Goal: Transaction & Acquisition: Book appointment/travel/reservation

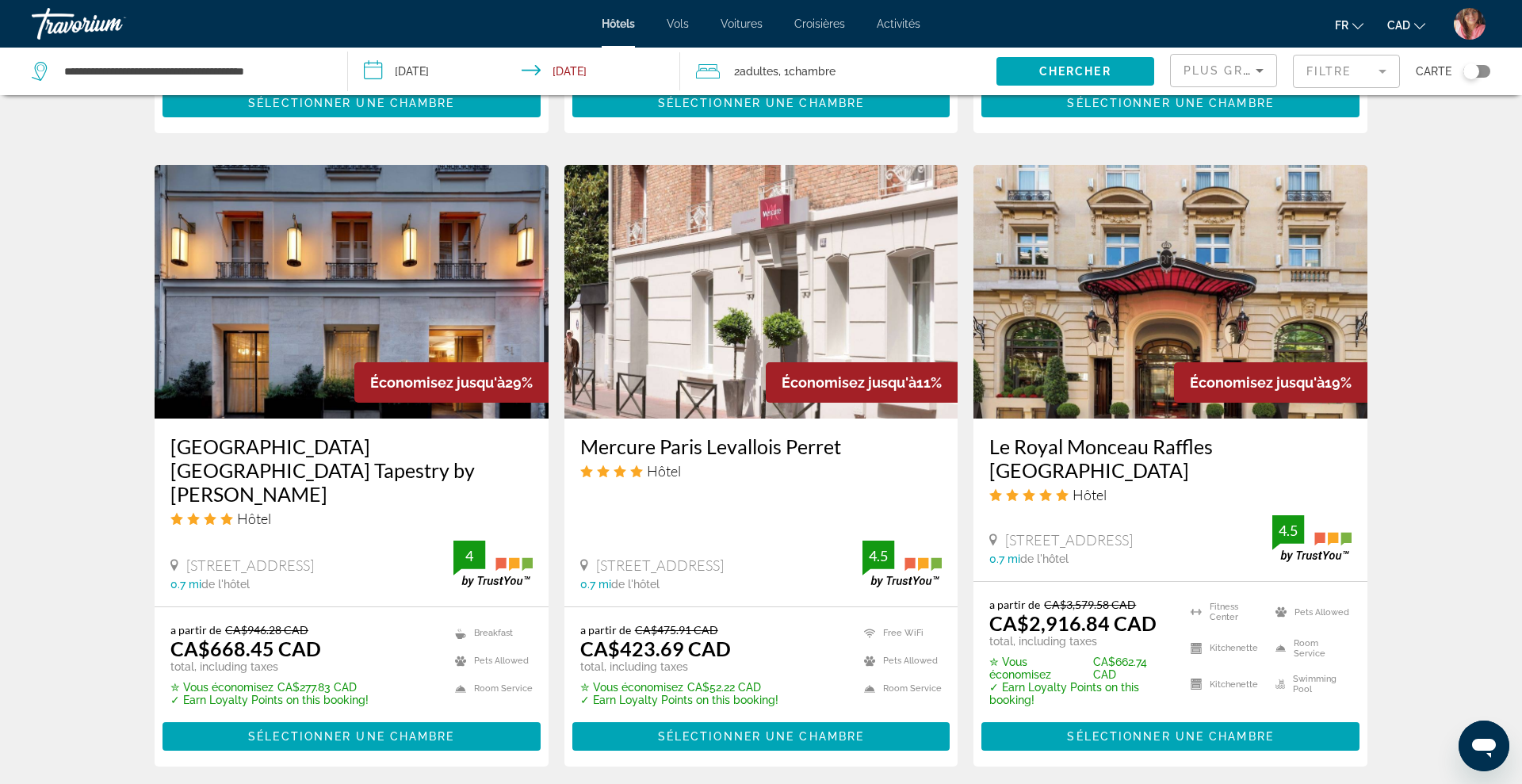
scroll to position [1198, 0]
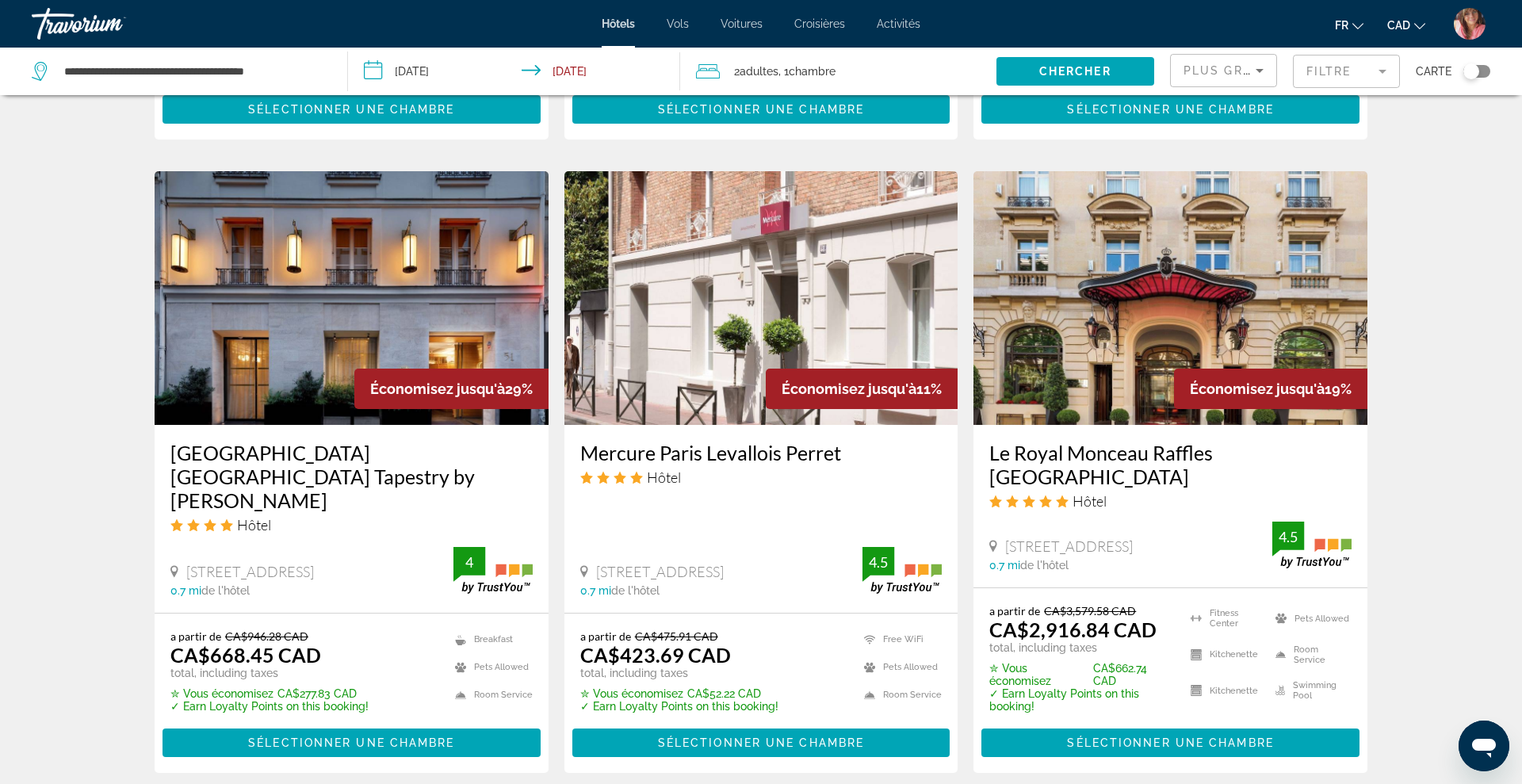
click at [834, 314] on img "Main content" at bounding box center [761, 298] width 394 height 254
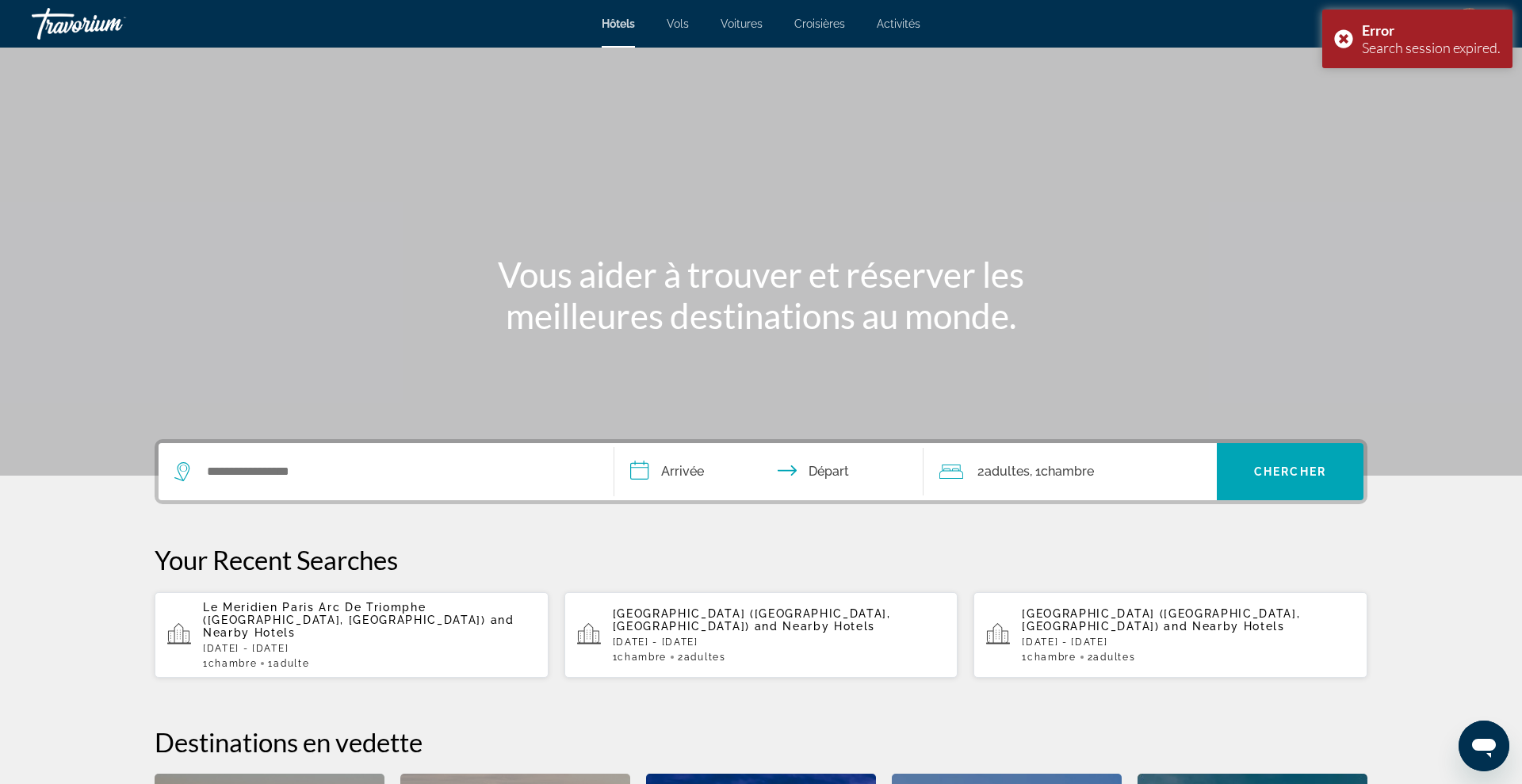
click at [404, 486] on div "Search widget" at bounding box center [385, 472] width 423 height 57
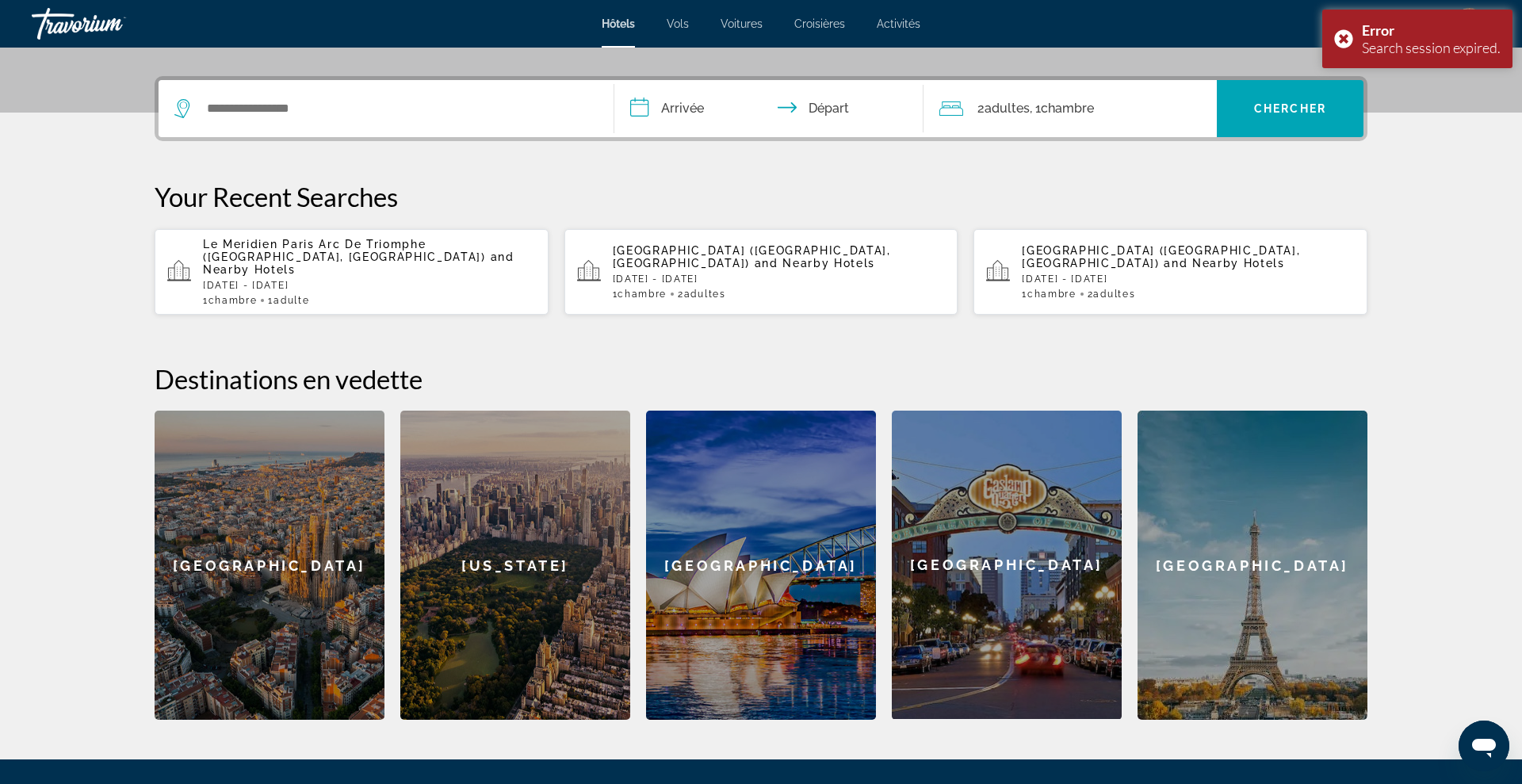
scroll to position [388, 0]
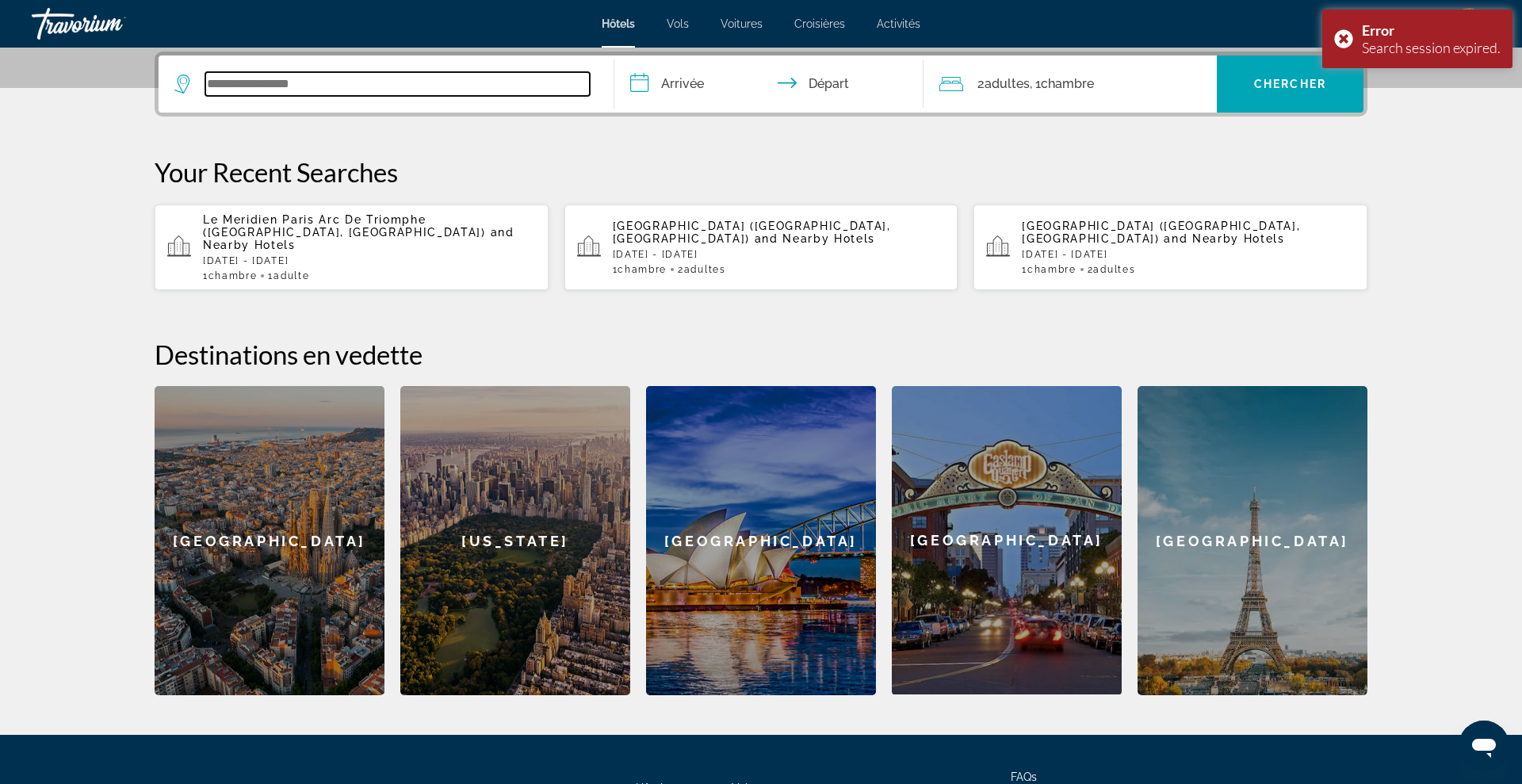
click at [290, 86] on input "Search widget" at bounding box center [397, 83] width 384 height 23
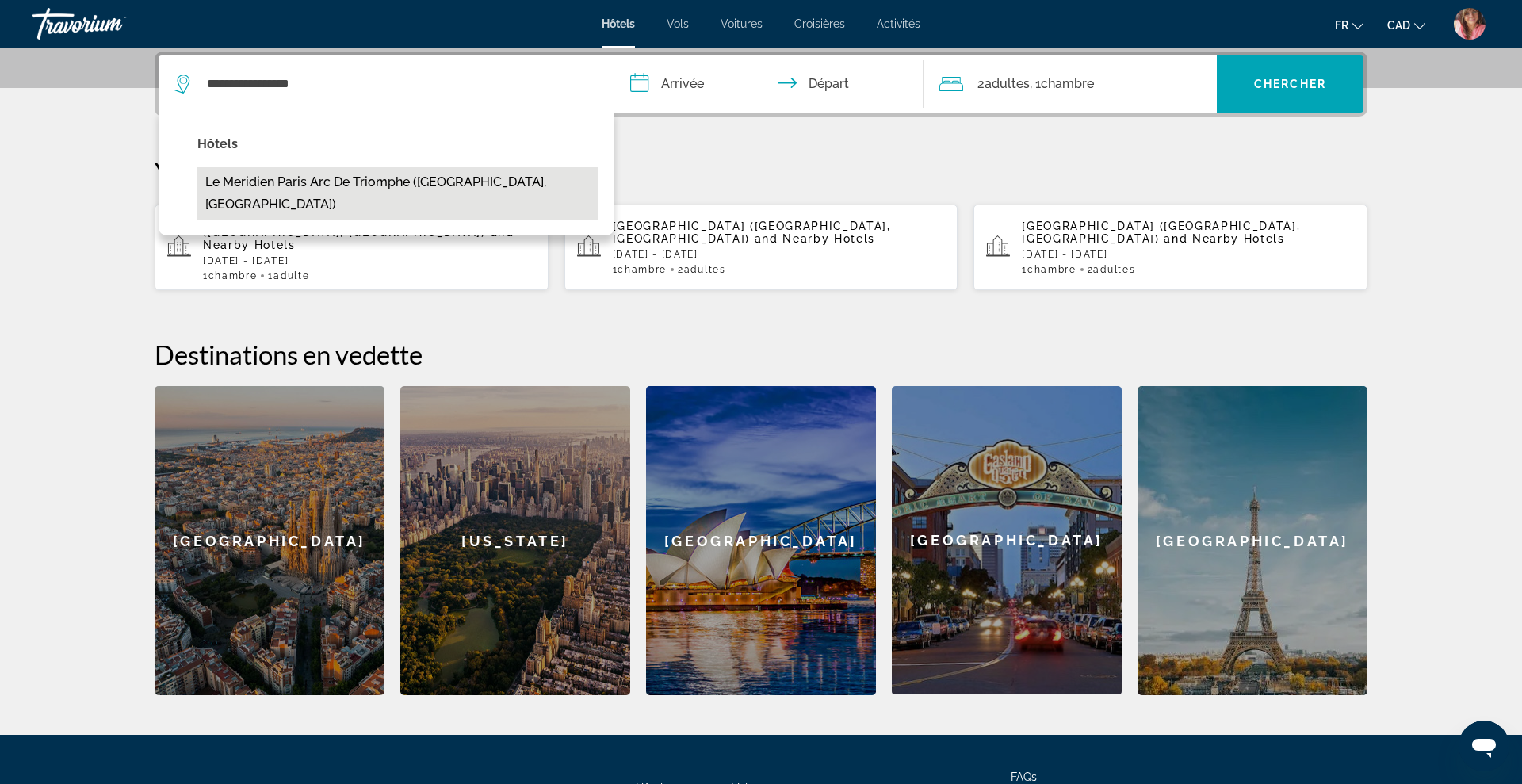
click at [319, 183] on button "Le Meridien Paris Arc De Triomphe ([GEOGRAPHIC_DATA], [GEOGRAPHIC_DATA])" at bounding box center [397, 193] width 401 height 52
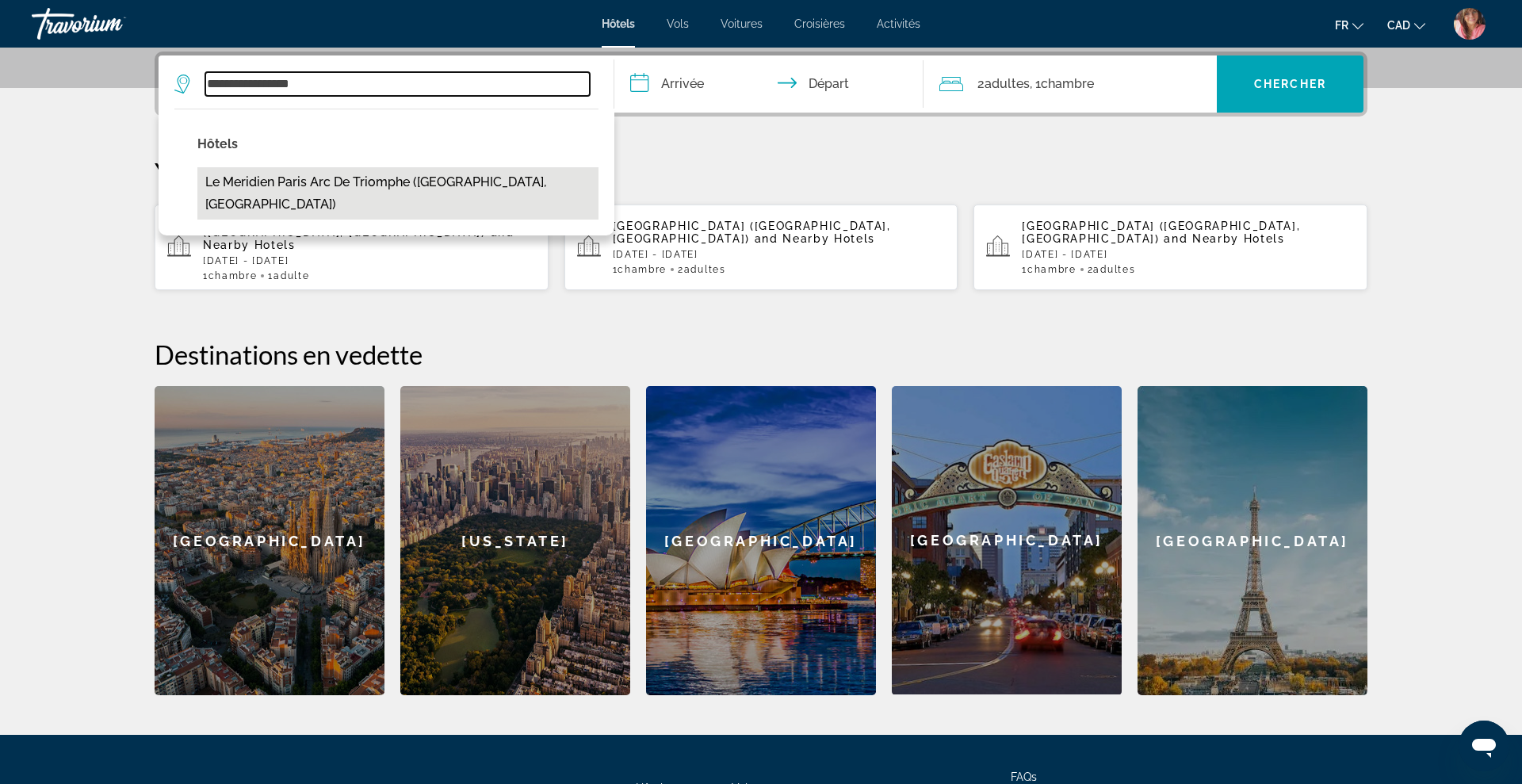
type input "**********"
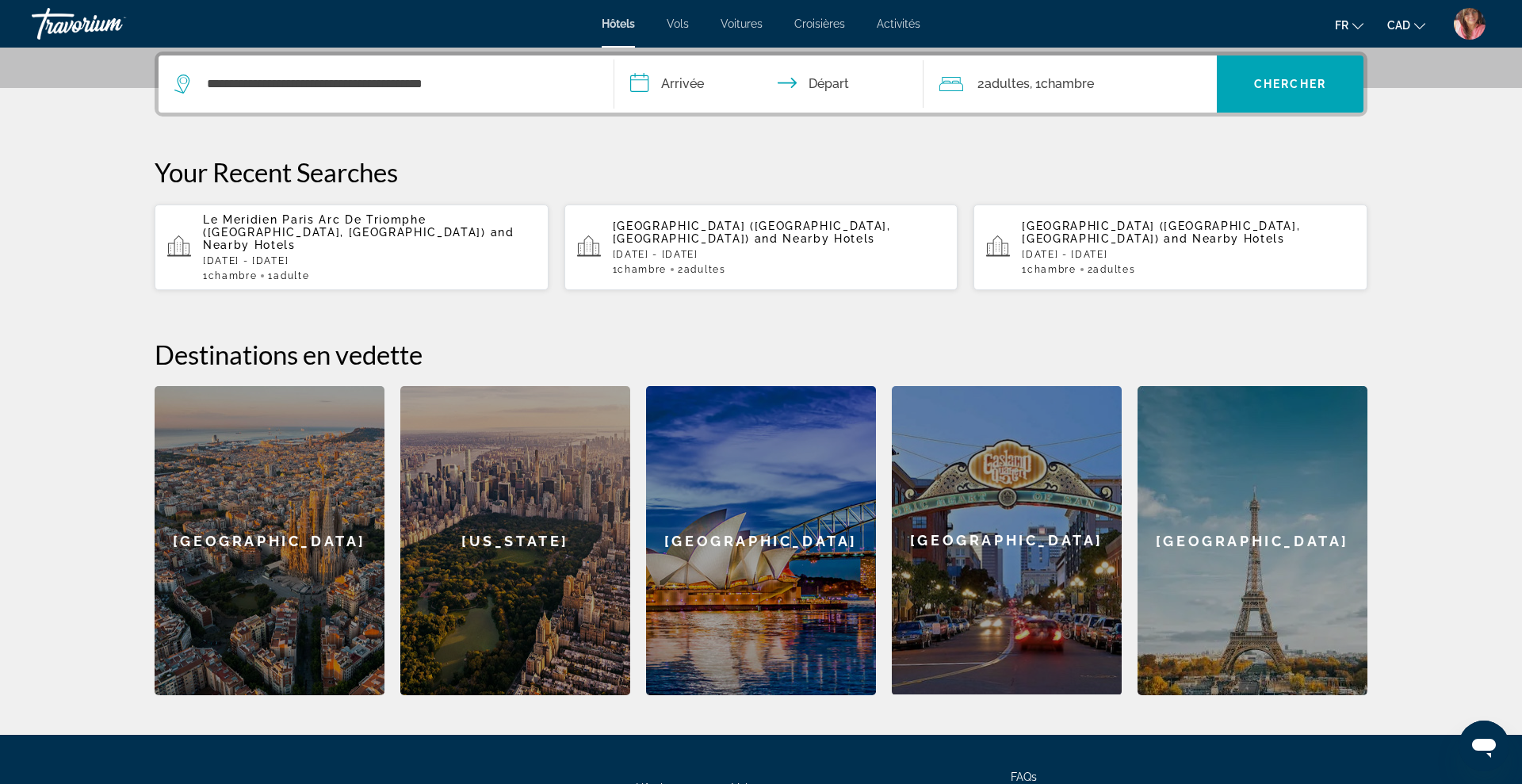
click at [685, 73] on input "**********" at bounding box center [772, 86] width 315 height 61
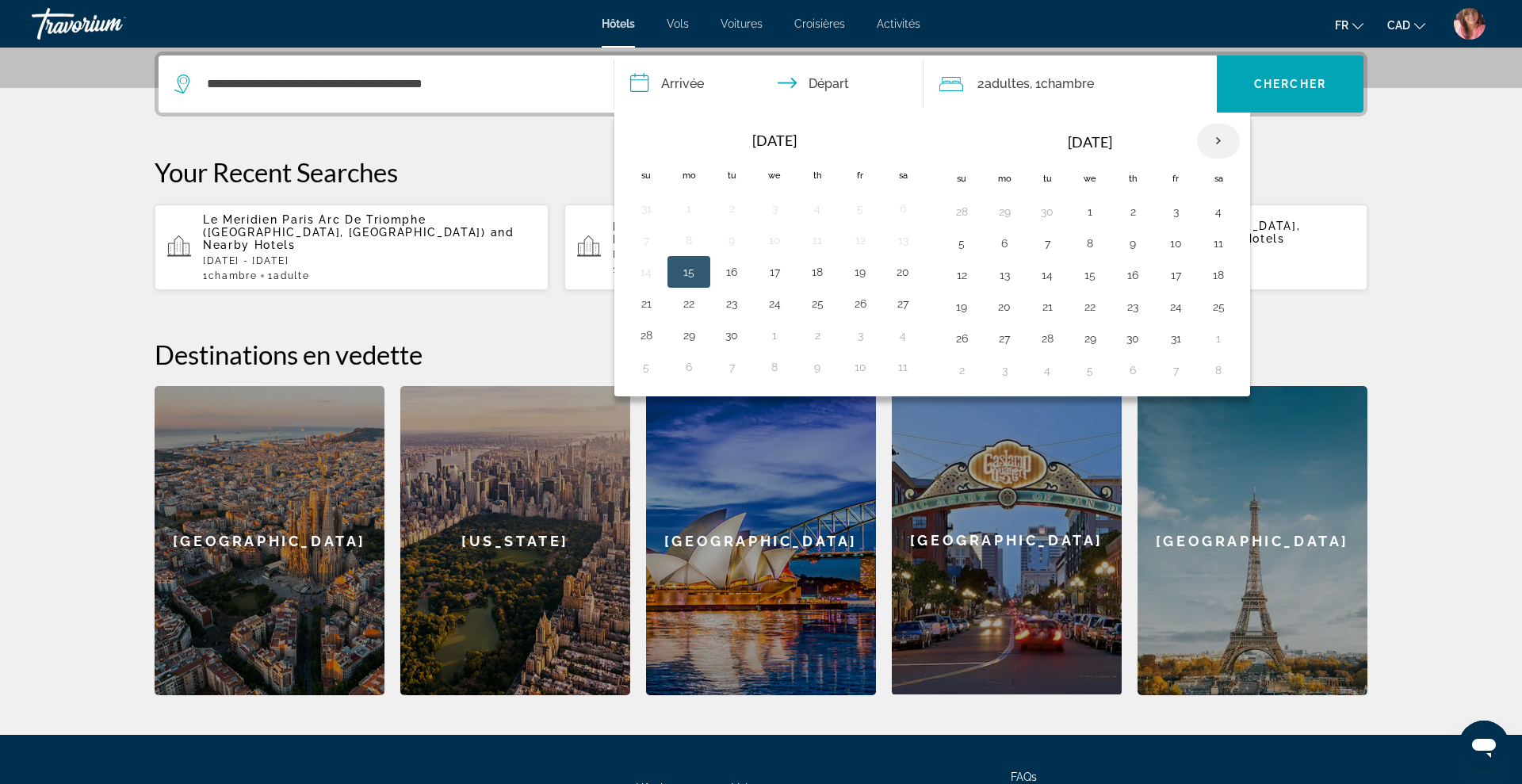
click at [1223, 145] on th "Next month" at bounding box center [1218, 141] width 42 height 35
click at [1175, 337] on button "28" at bounding box center [1175, 338] width 25 height 22
click at [959, 371] on button "30" at bounding box center [961, 370] width 25 height 22
type input "**********"
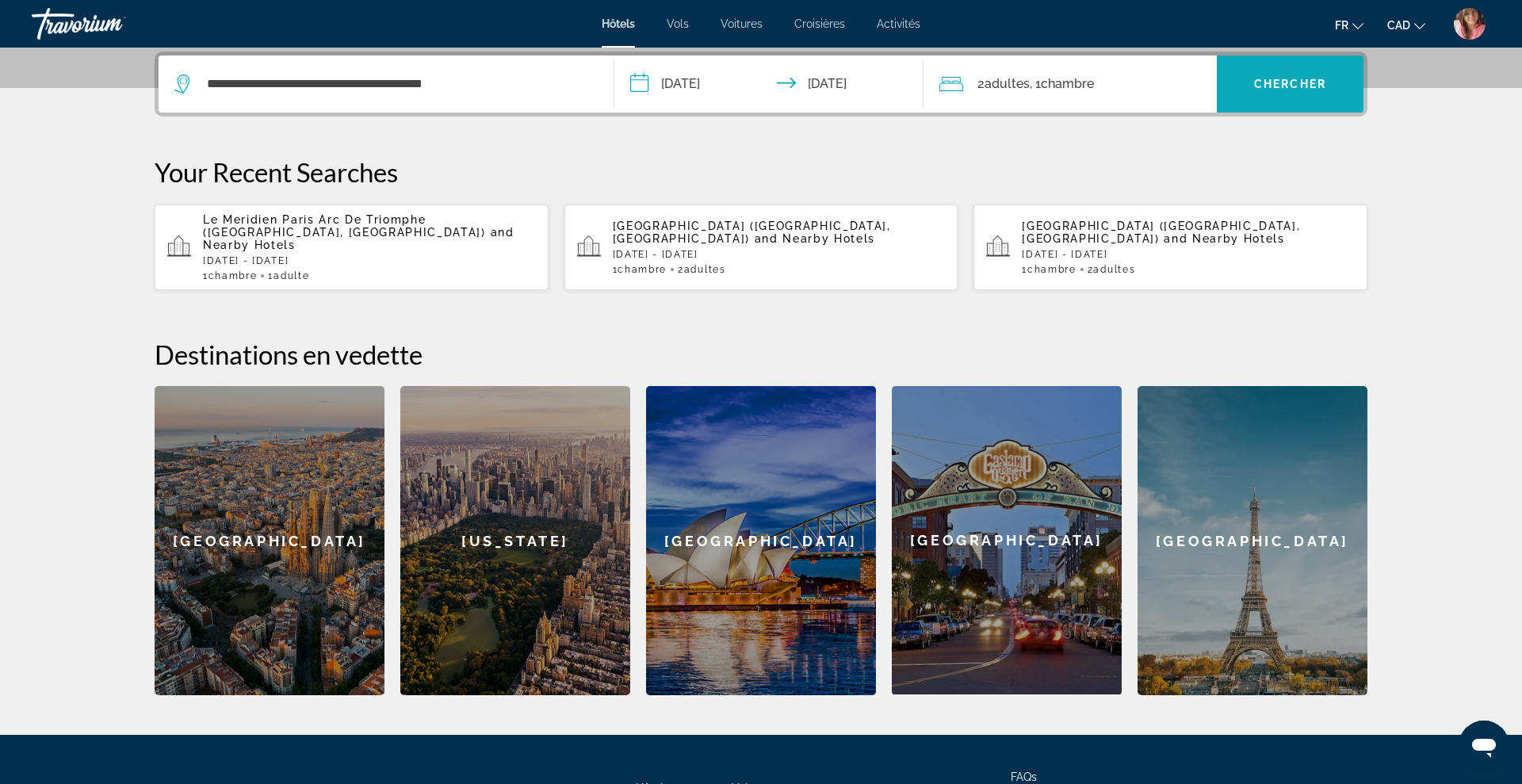
click at [1334, 90] on span "Search widget" at bounding box center [1289, 84] width 146 height 38
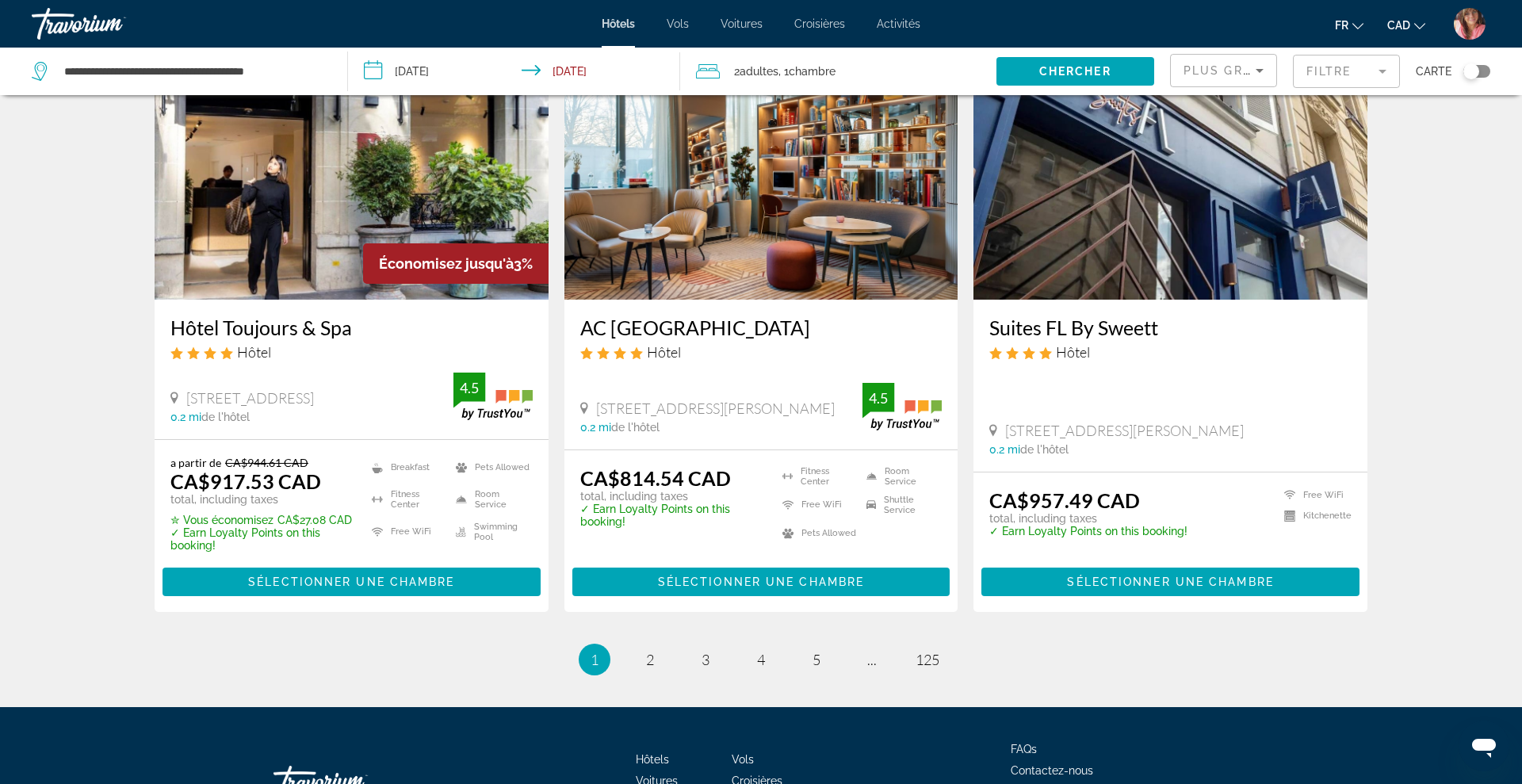
scroll to position [1882, 0]
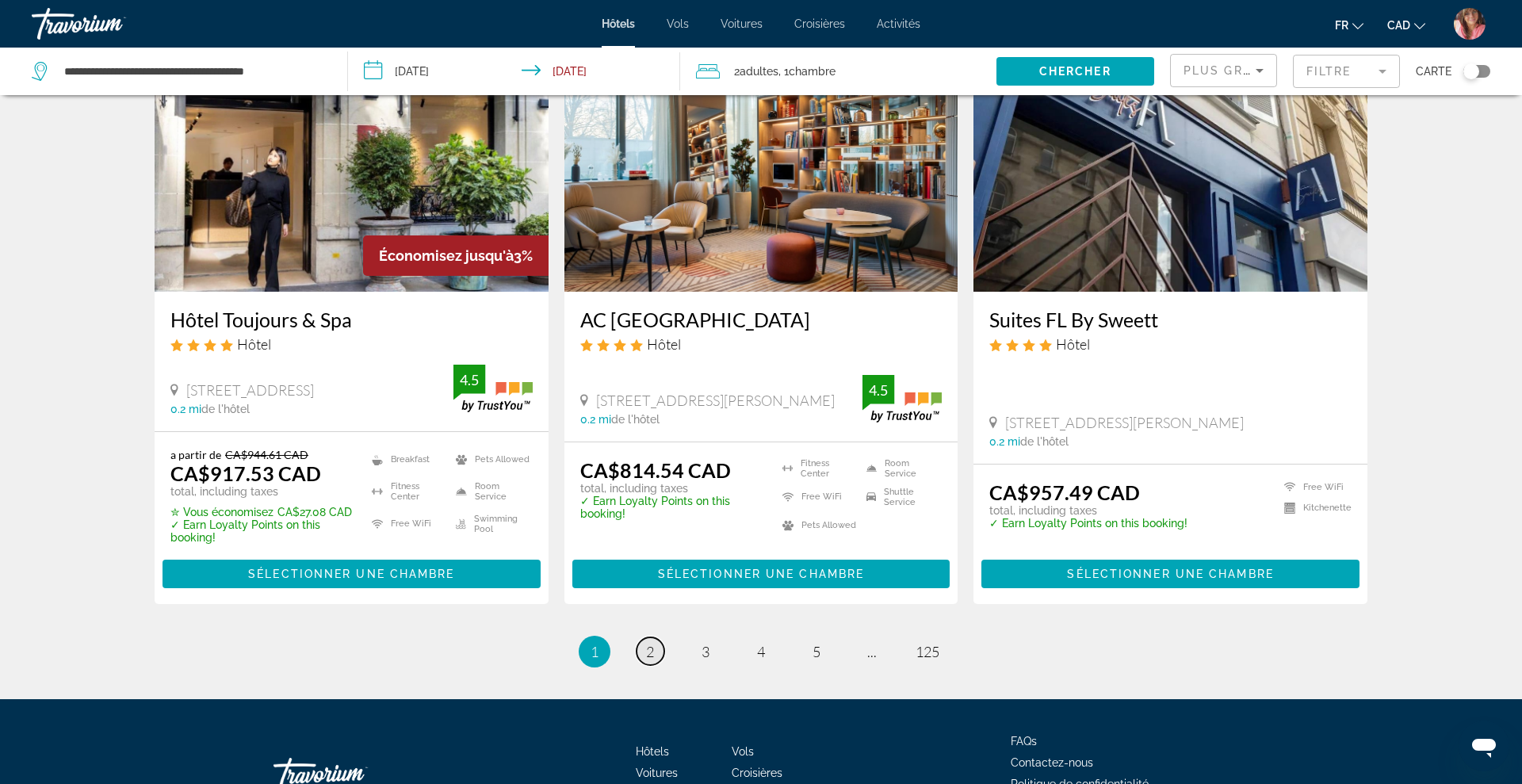
click at [648, 660] on span "2" at bounding box center [649, 652] width 8 height 17
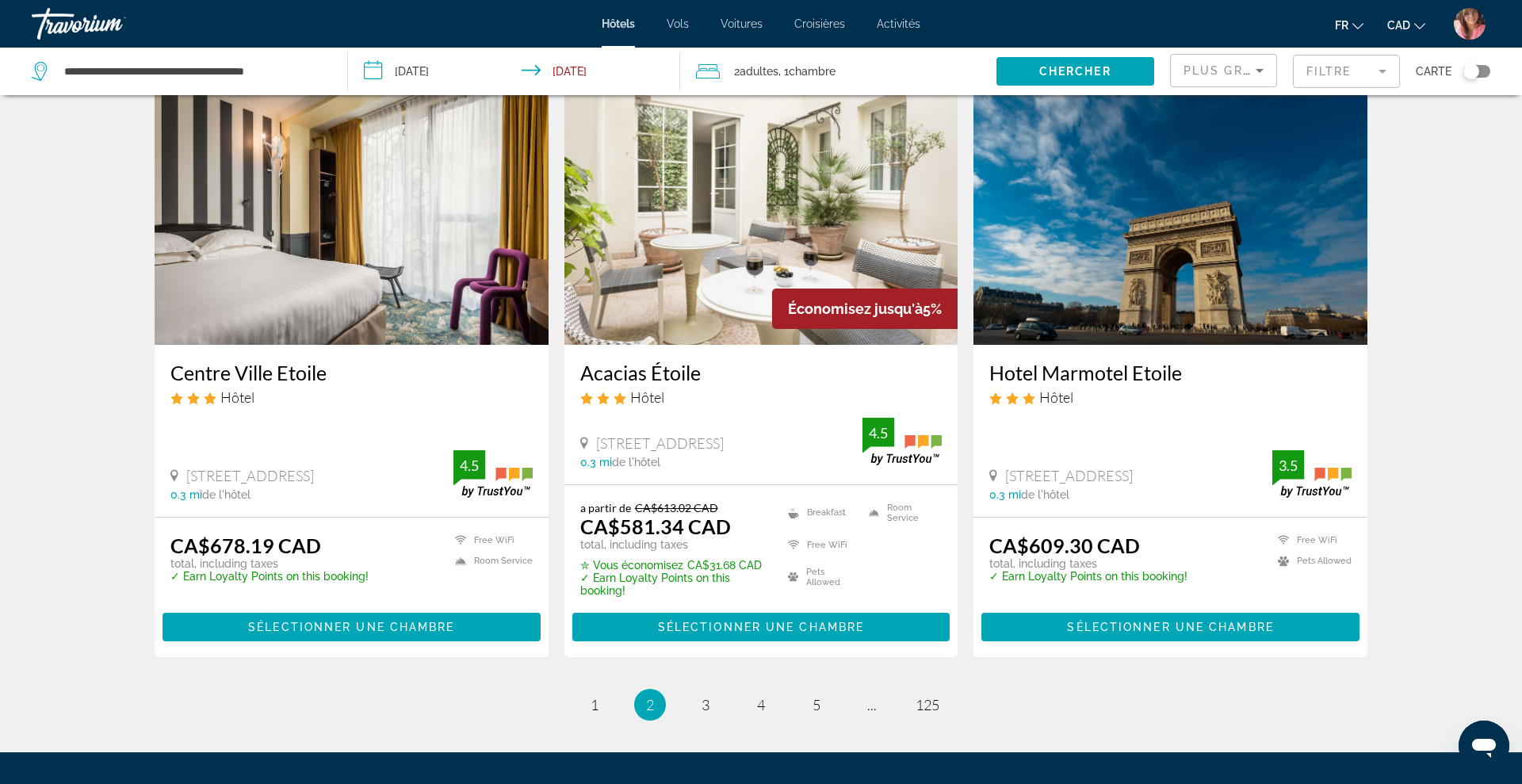
scroll to position [1844, 0]
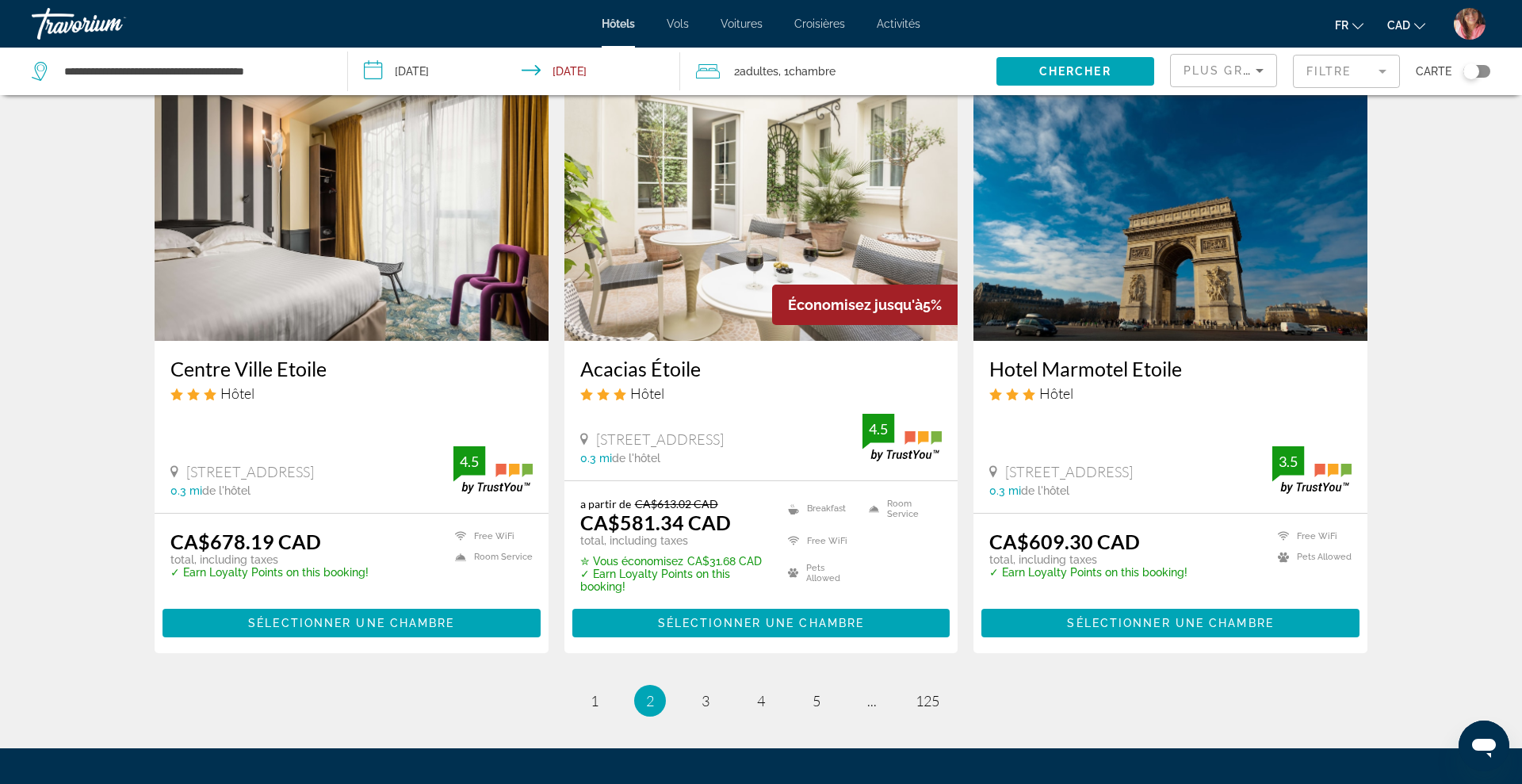
click at [748, 254] on img "Main content" at bounding box center [761, 214] width 394 height 254
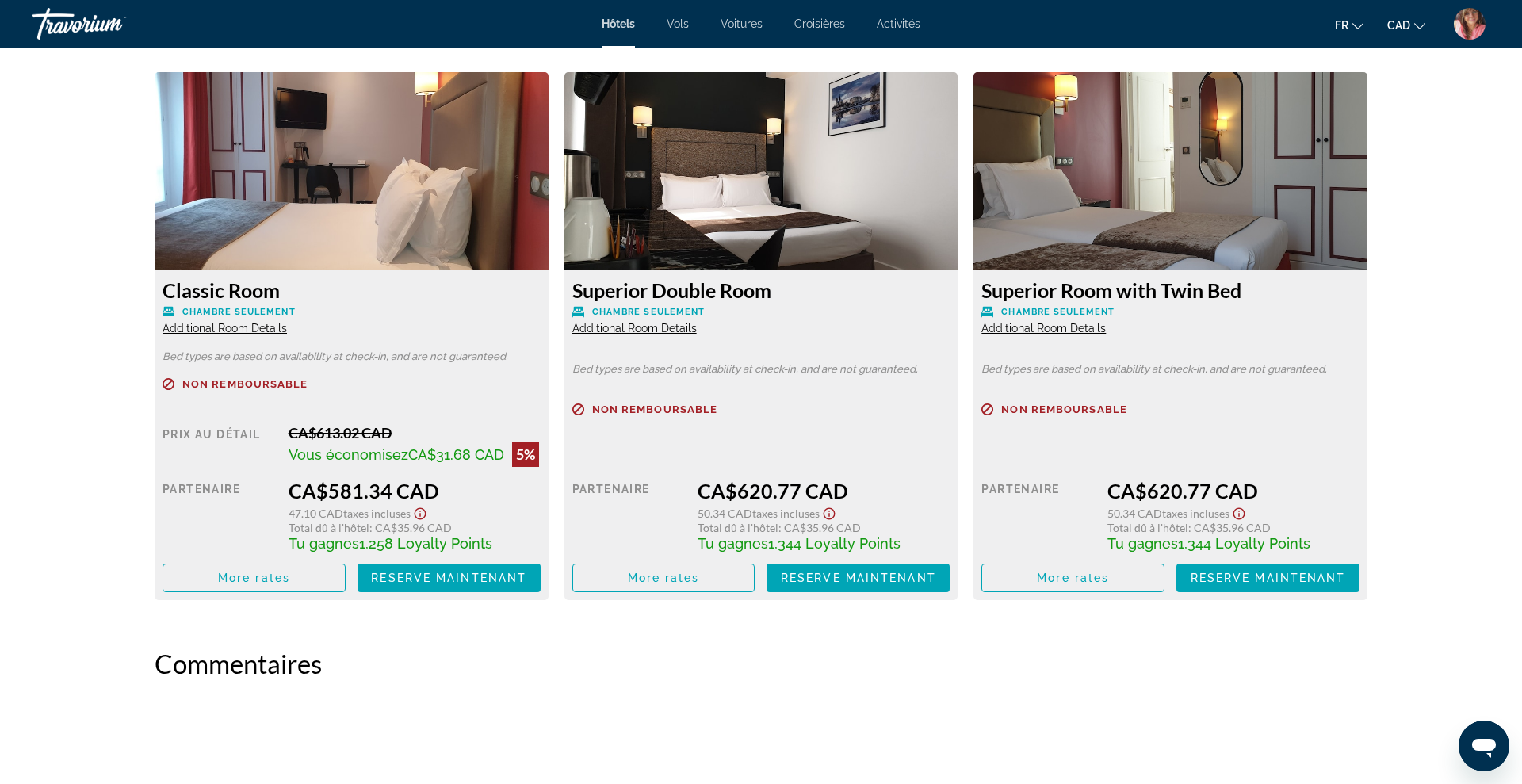
scroll to position [2172, 0]
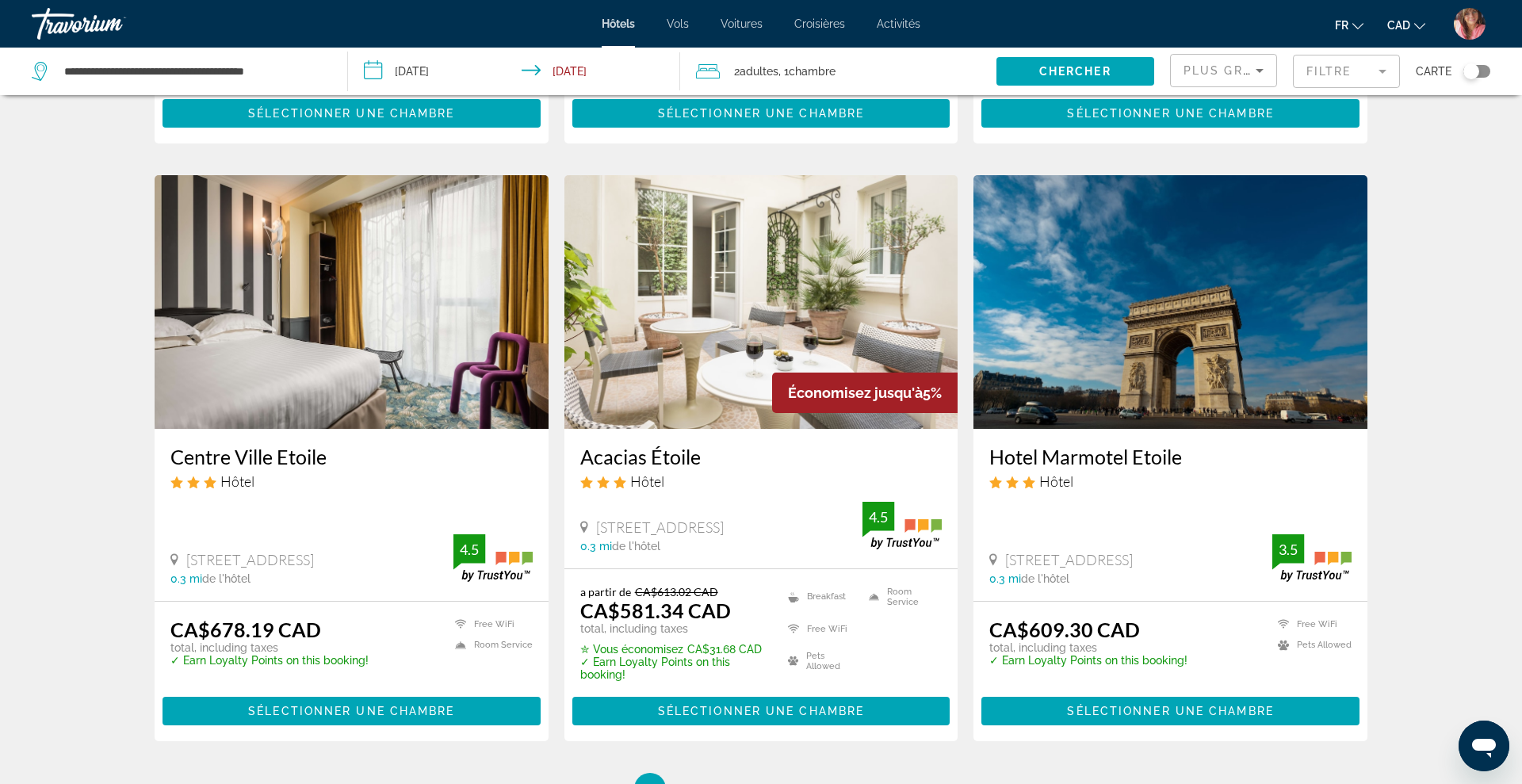
scroll to position [1979, 0]
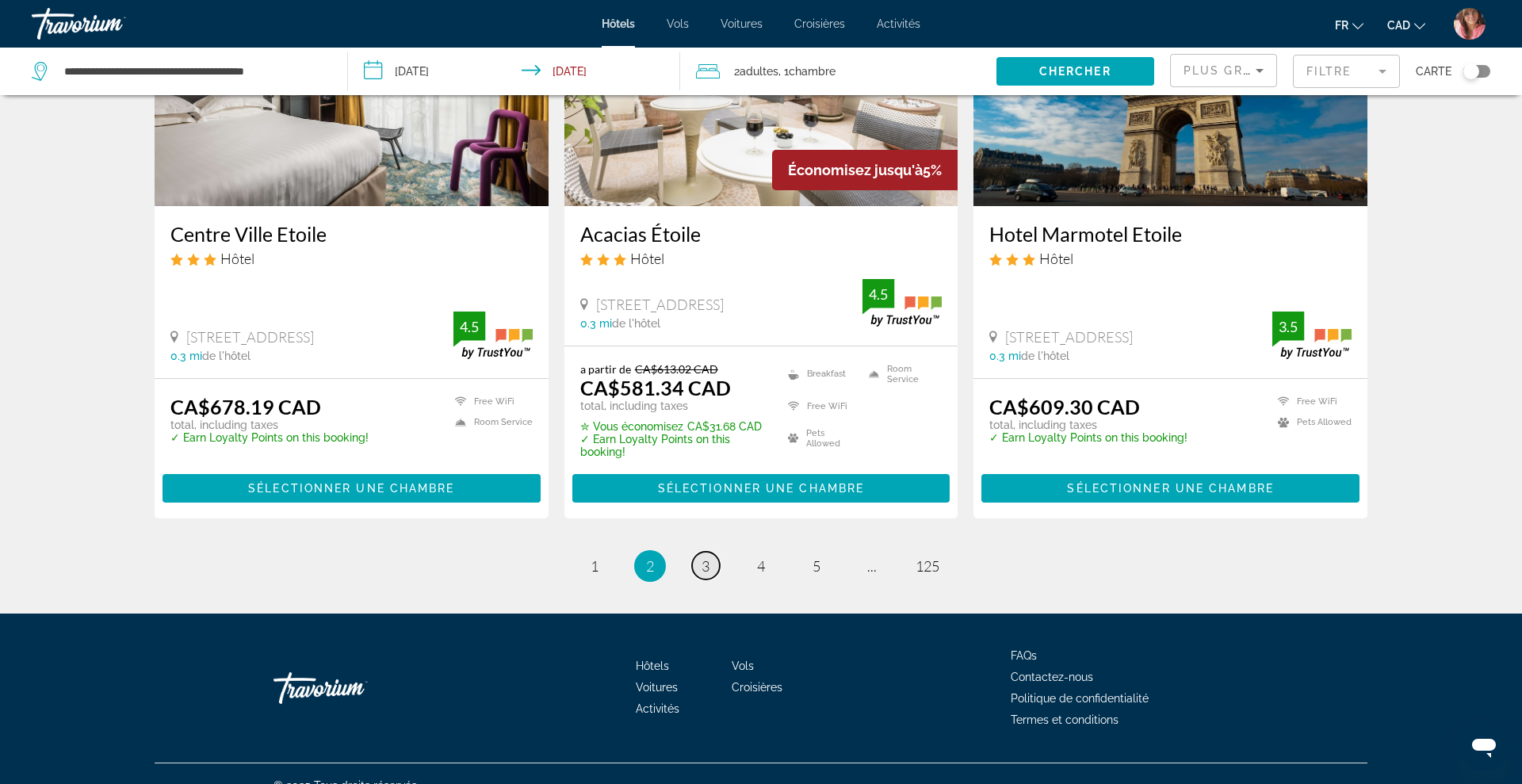
click at [700, 551] on link "page 3" at bounding box center [706, 565] width 28 height 28
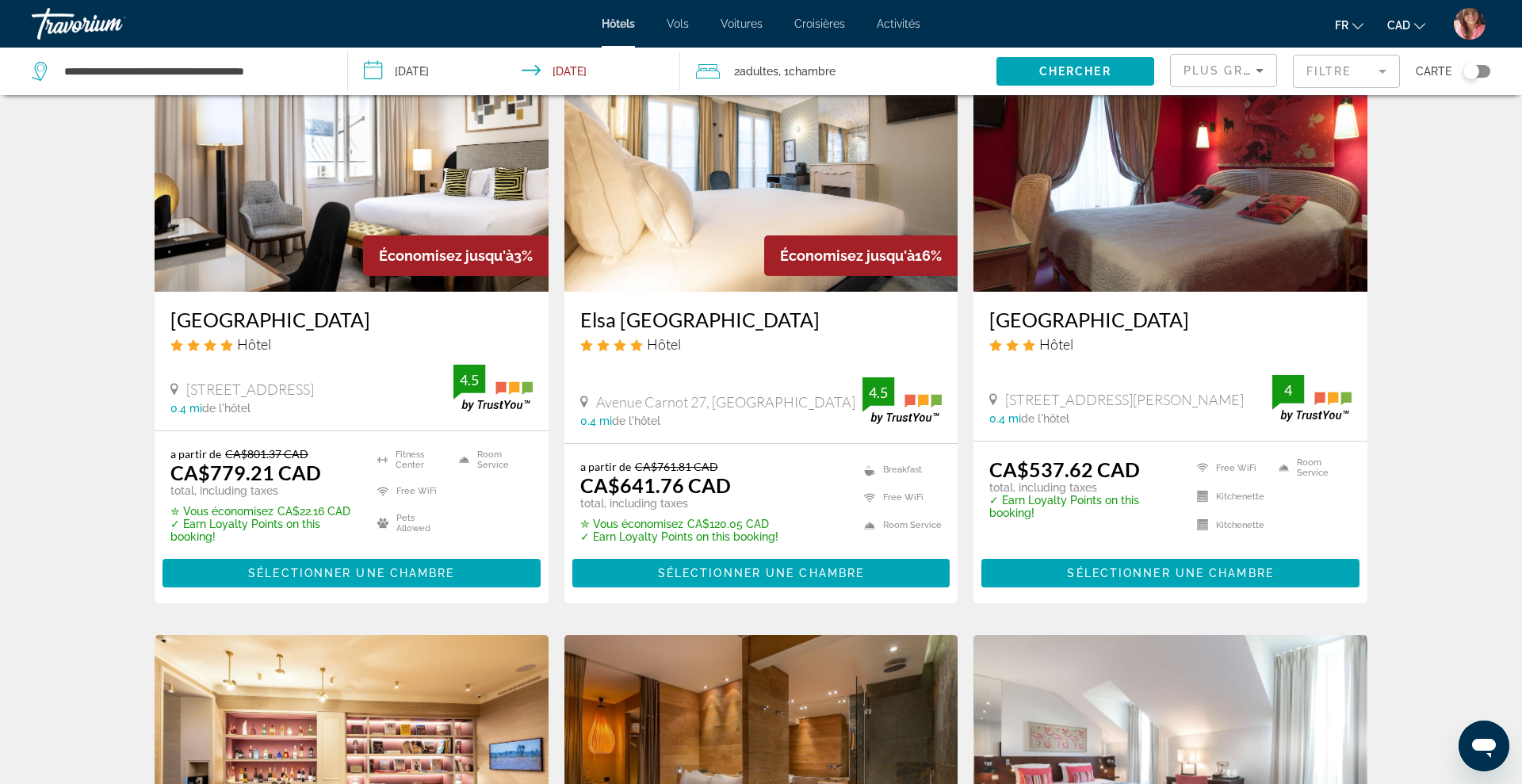
scroll to position [113, 0]
click at [705, 241] on img "Main content" at bounding box center [761, 164] width 394 height 254
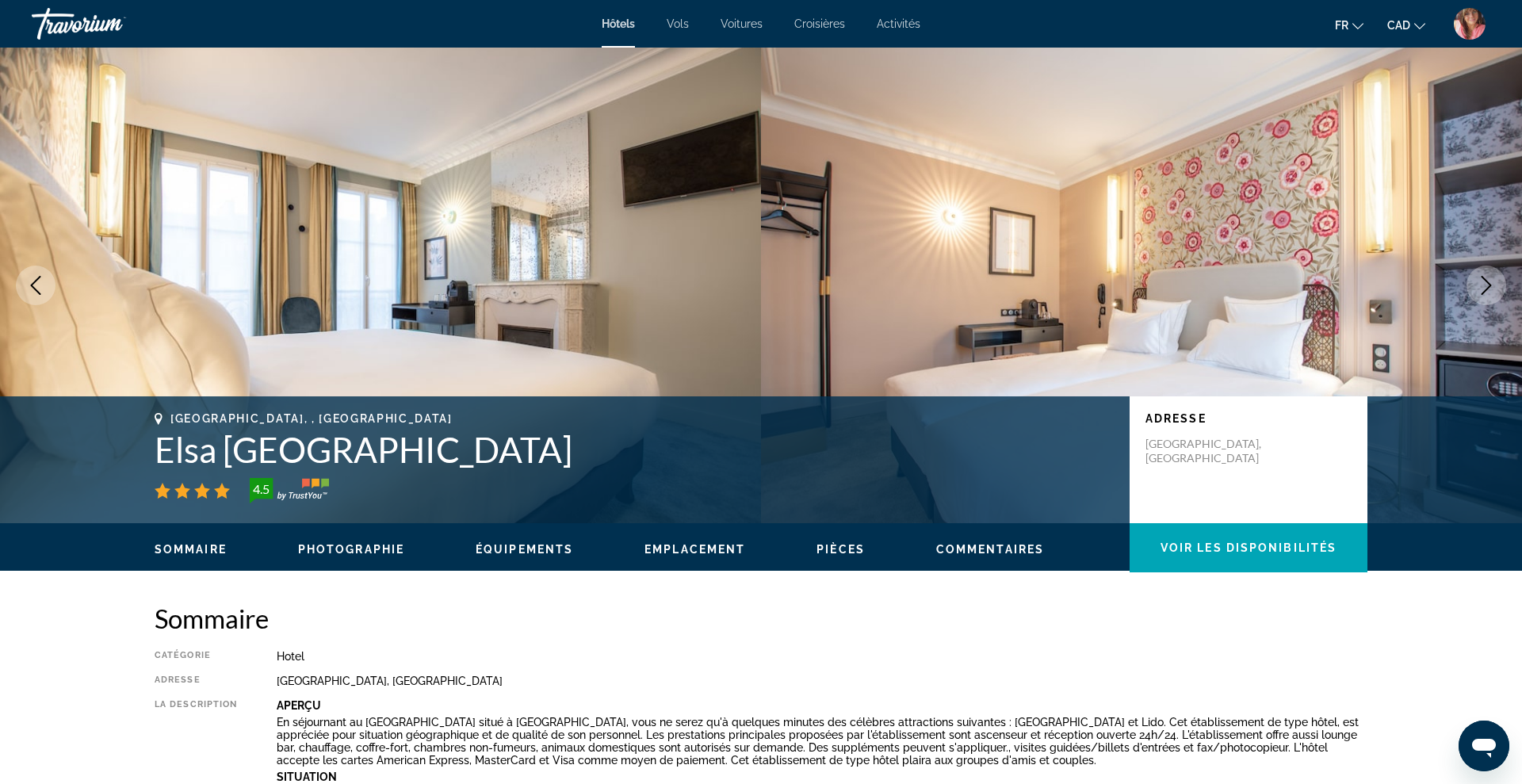
click at [1487, 280] on icon "Next image" at bounding box center [1487, 286] width 10 height 19
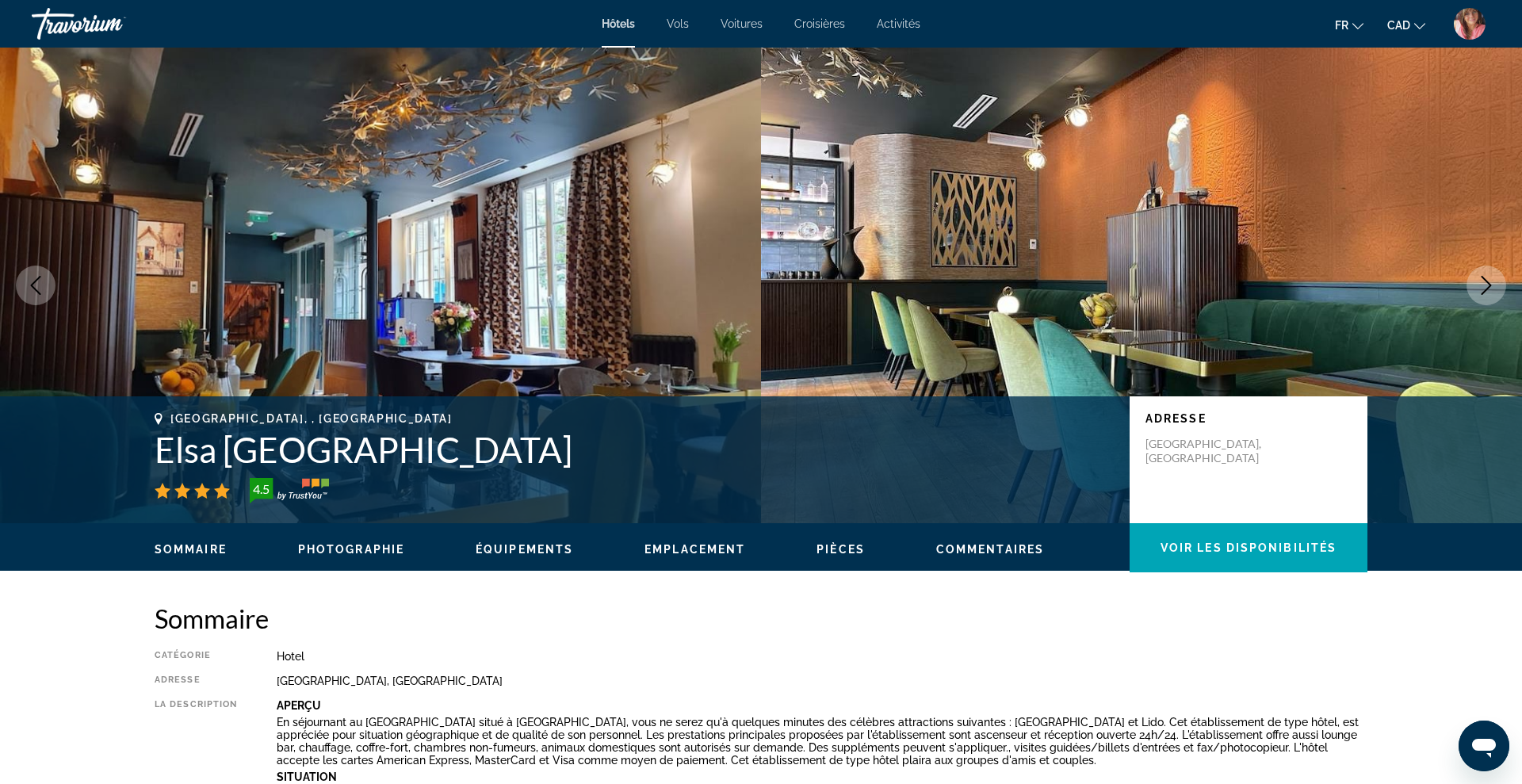
click at [1487, 280] on icon "Next image" at bounding box center [1487, 286] width 10 height 19
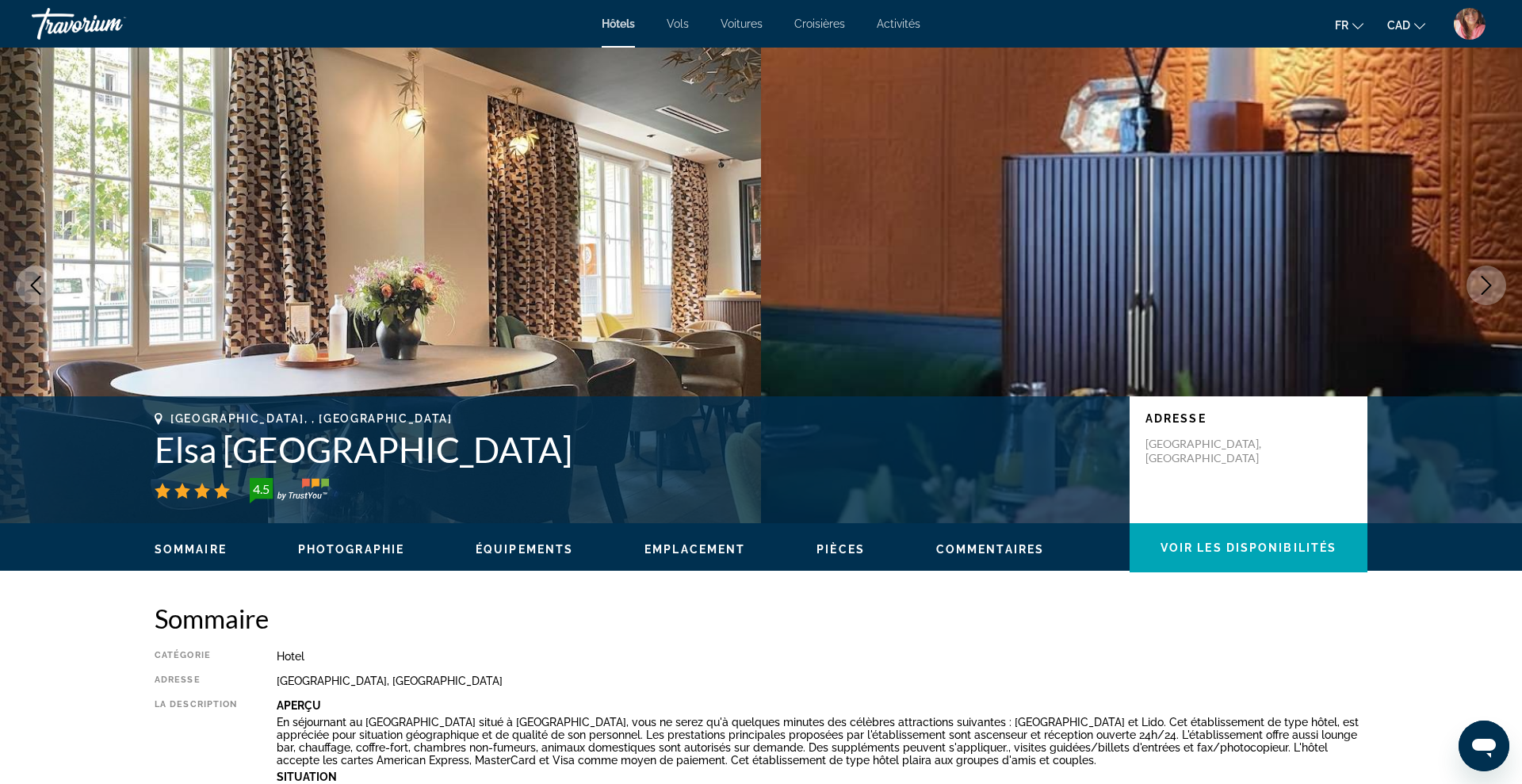
click at [1487, 280] on icon "Next image" at bounding box center [1487, 286] width 10 height 19
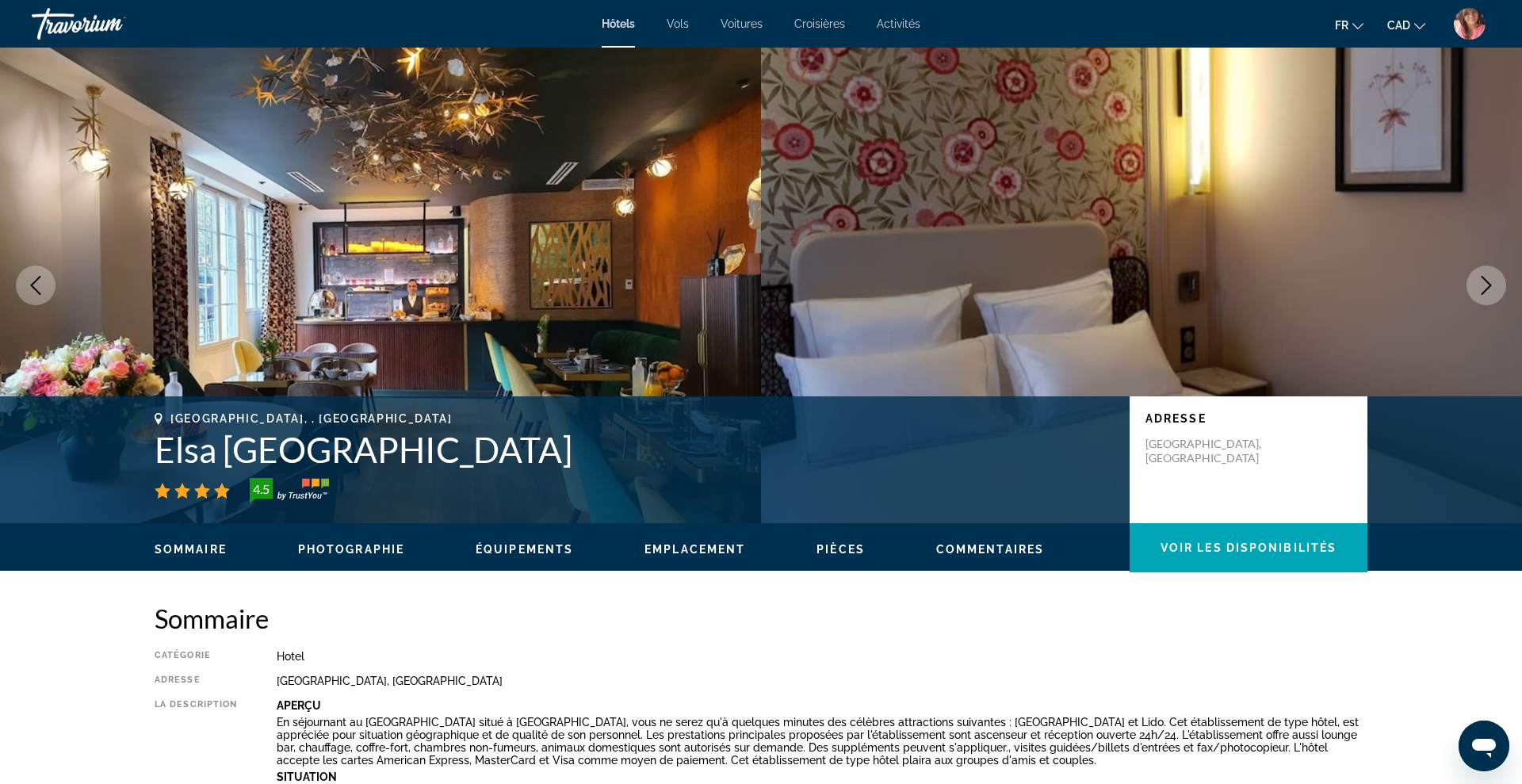
click at [1487, 280] on icon "Next image" at bounding box center [1487, 286] width 10 height 19
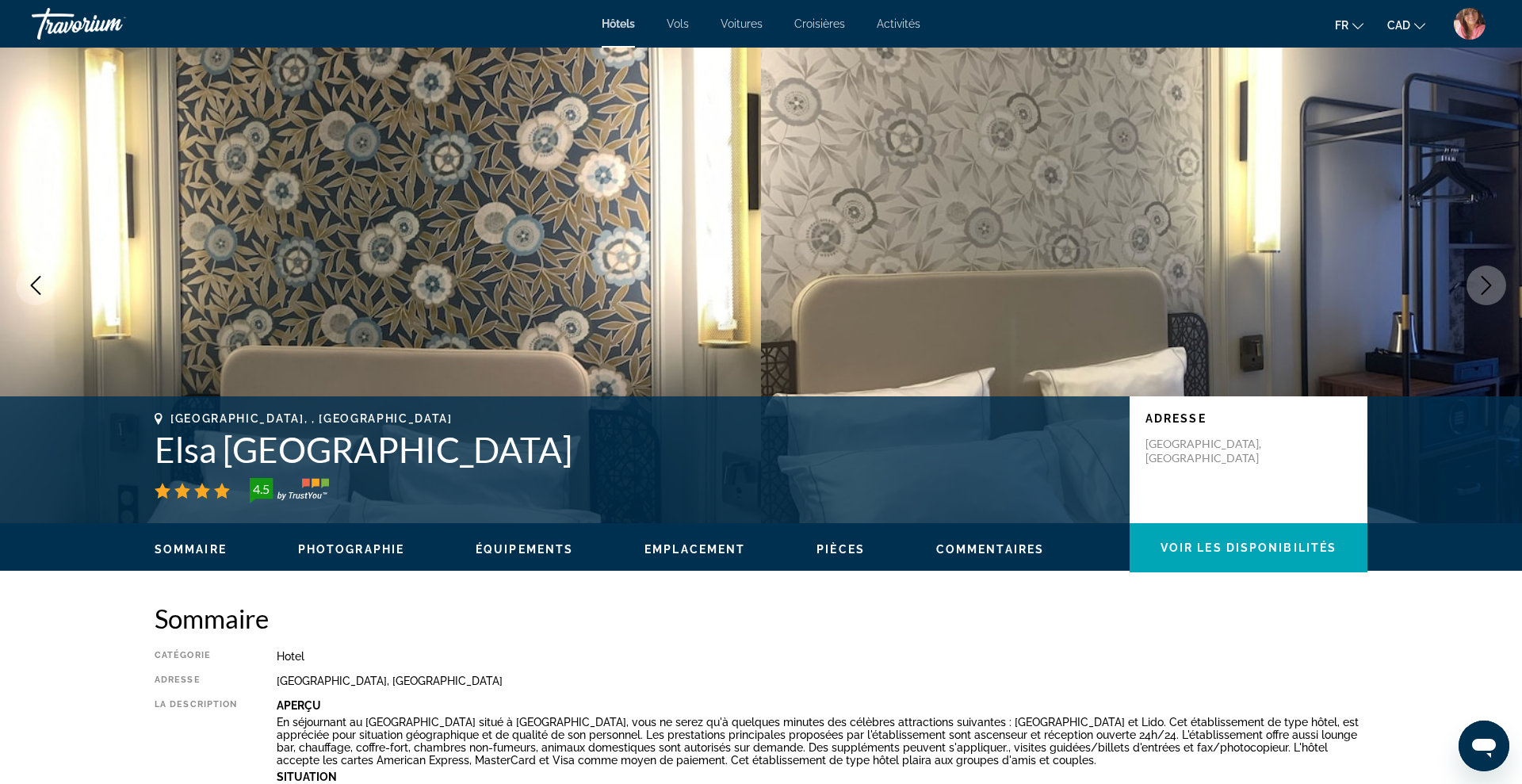
click at [1487, 280] on icon "Next image" at bounding box center [1487, 286] width 10 height 19
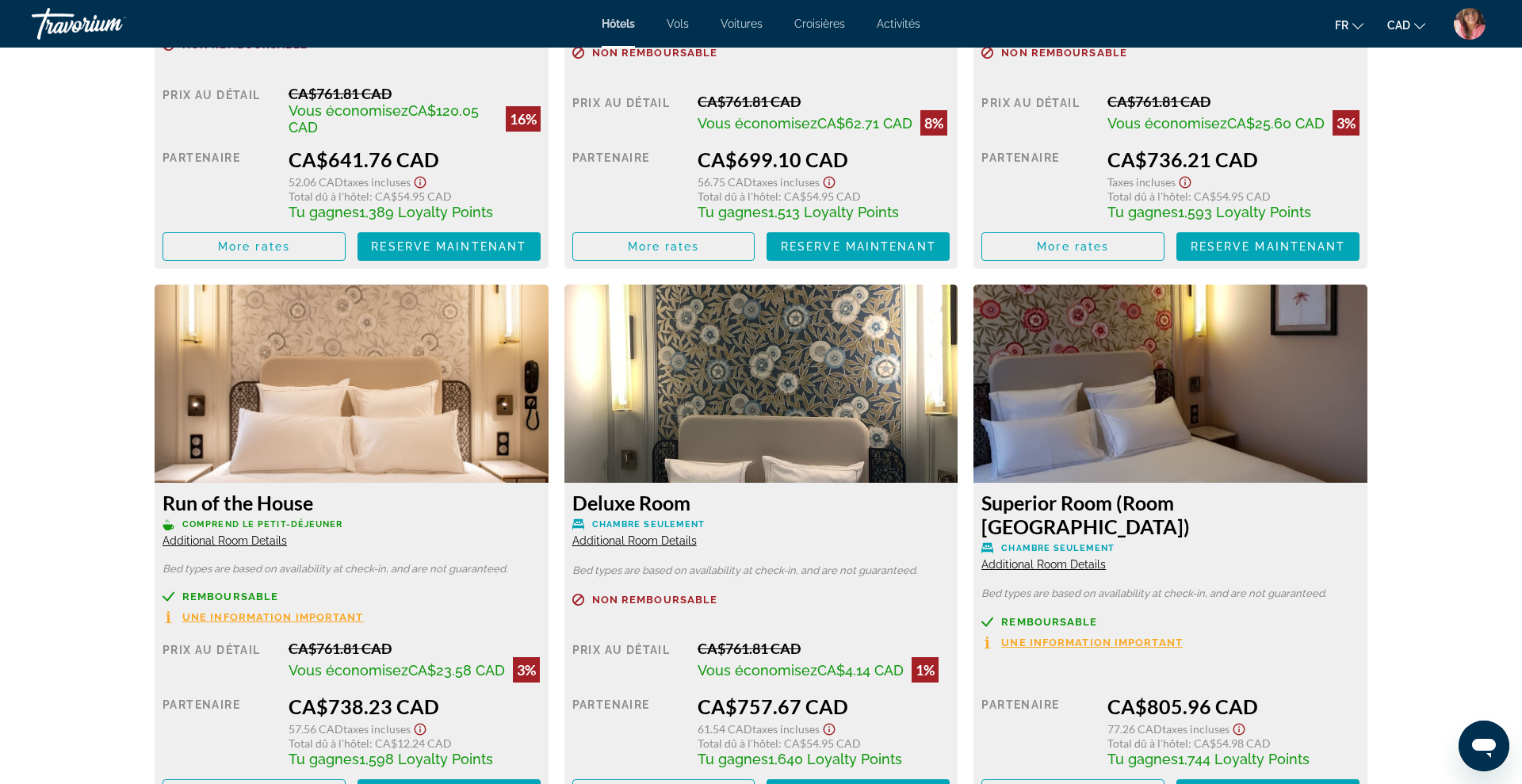
scroll to position [2511, 0]
